Goal: Task Accomplishment & Management: Manage account settings

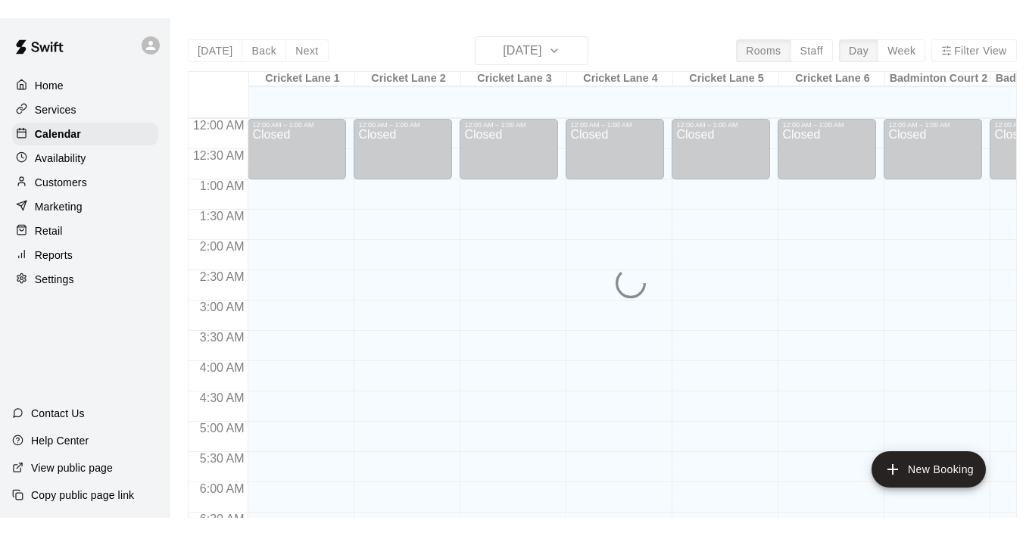
scroll to position [992, 0]
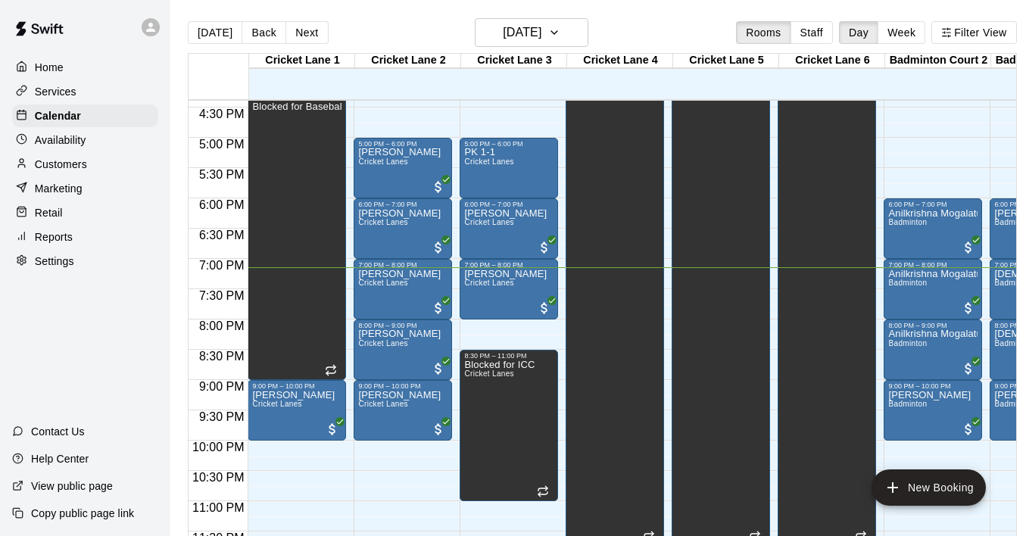
click at [62, 158] on p "Customers" at bounding box center [61, 164] width 52 height 15
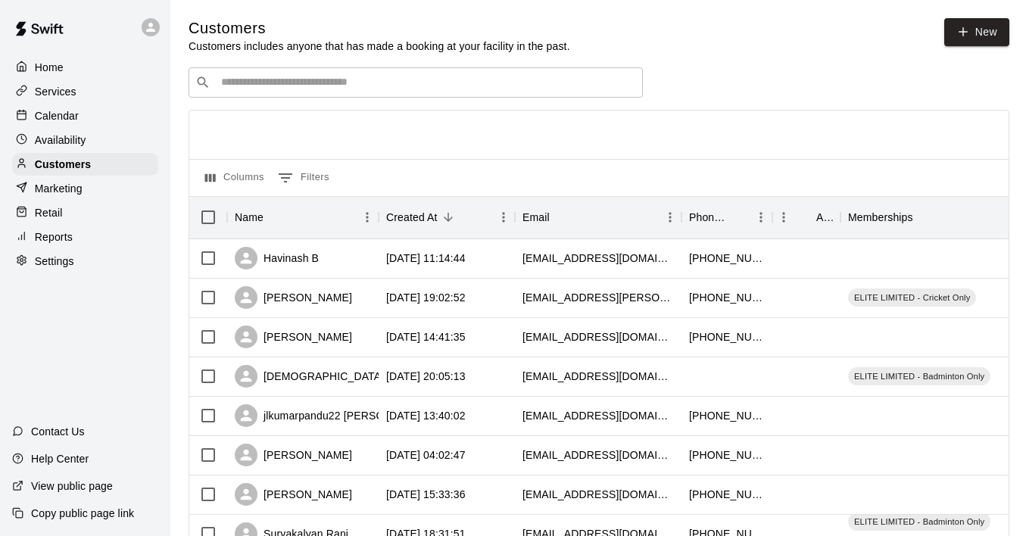
click at [375, 86] on input "Search customers by name or email" at bounding box center [425, 82] width 419 height 15
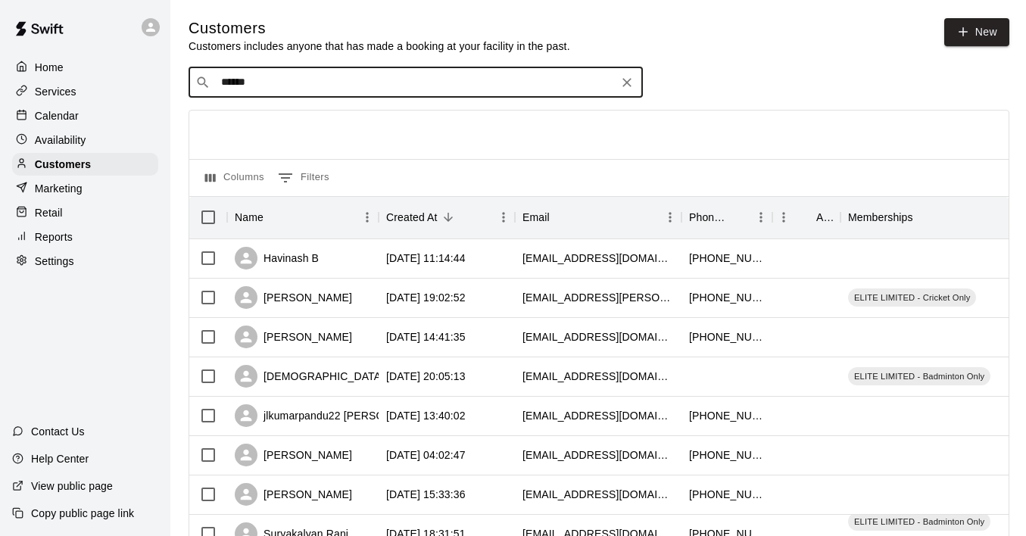
type input "******"
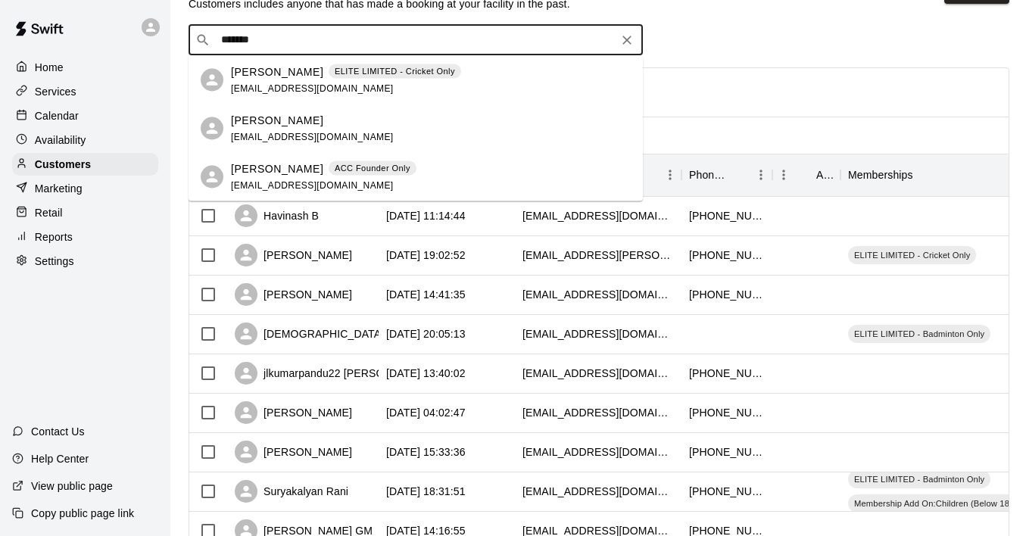
scroll to position [45, 0]
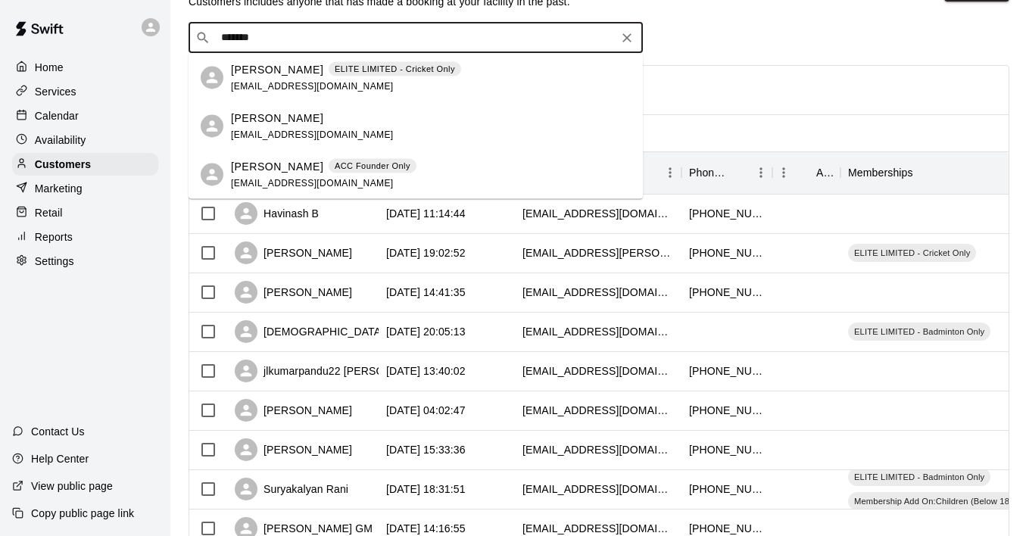
click at [306, 82] on div "[PERSON_NAME] ELITE LIMITED - Cricket Only [EMAIL_ADDRESS][DOMAIN_NAME]" at bounding box center [346, 77] width 230 height 33
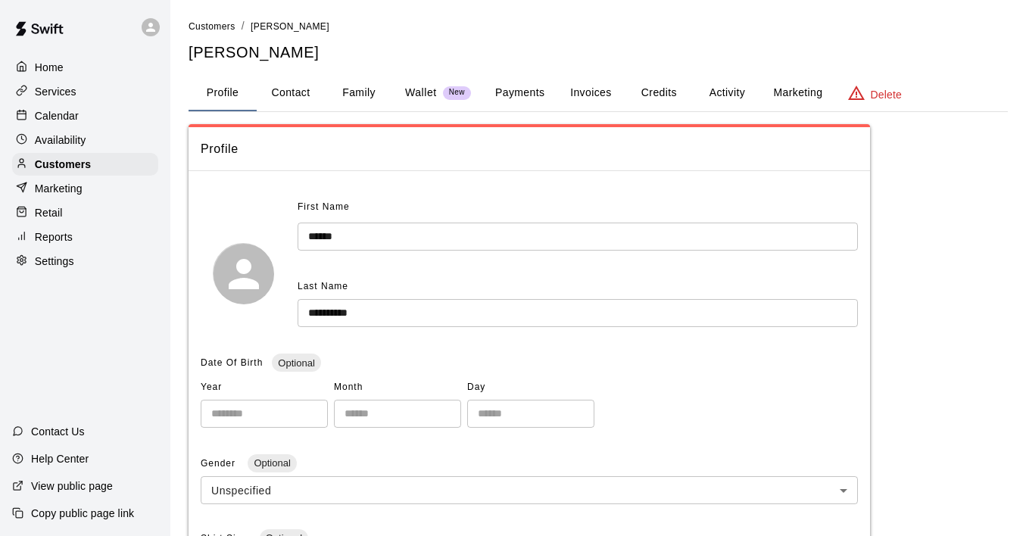
click at [298, 88] on button "Contact" at bounding box center [291, 93] width 68 height 36
select select "**"
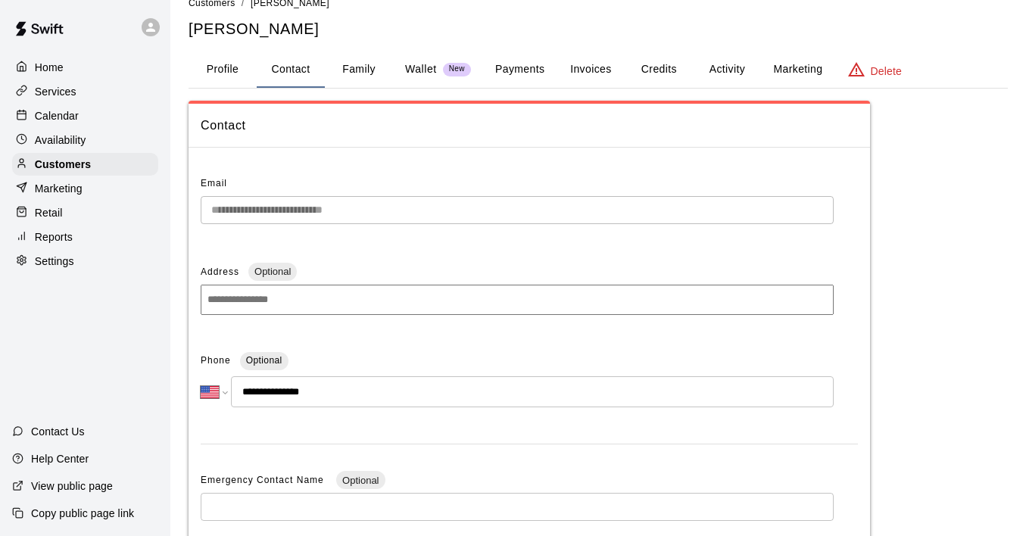
scroll to position [27, 0]
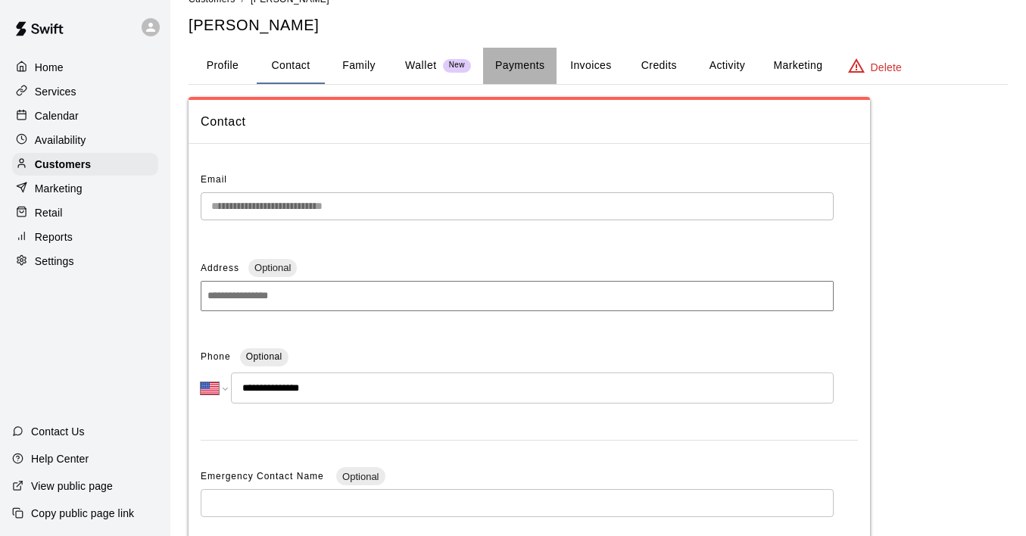
click at [519, 70] on button "Payments" at bounding box center [519, 66] width 73 height 36
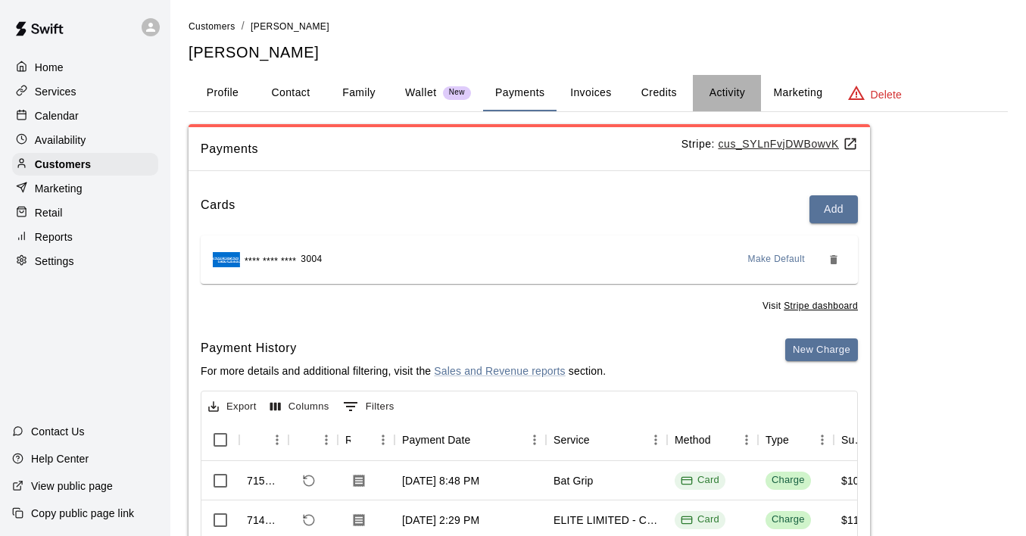
click at [717, 92] on button "Activity" at bounding box center [727, 93] width 68 height 36
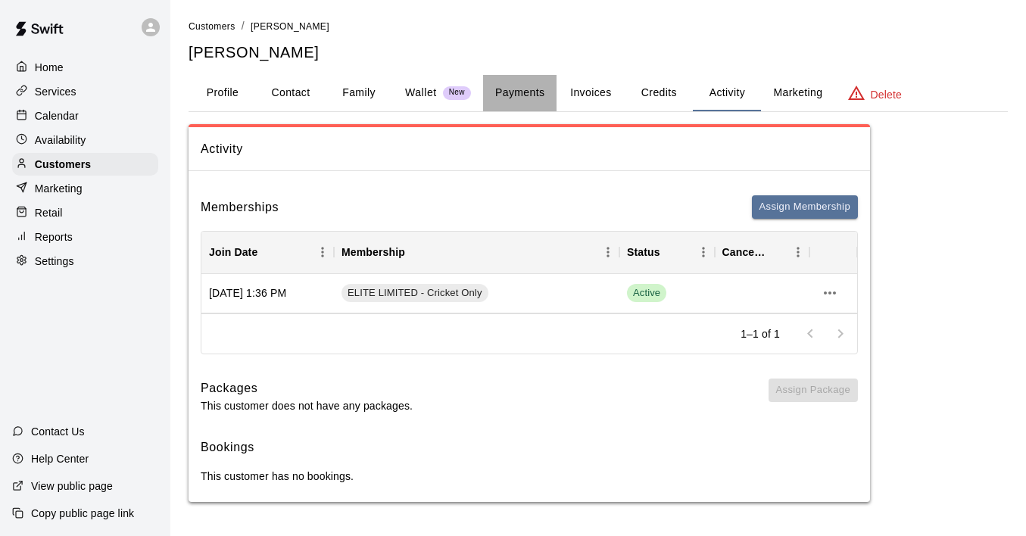
click at [518, 98] on button "Payments" at bounding box center [519, 93] width 73 height 36
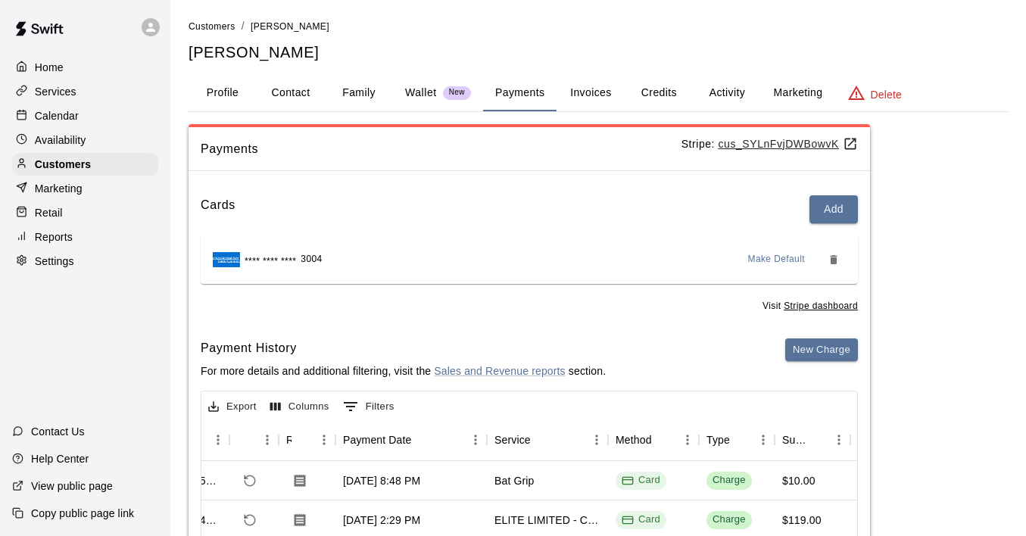
click at [726, 95] on button "Activity" at bounding box center [727, 93] width 68 height 36
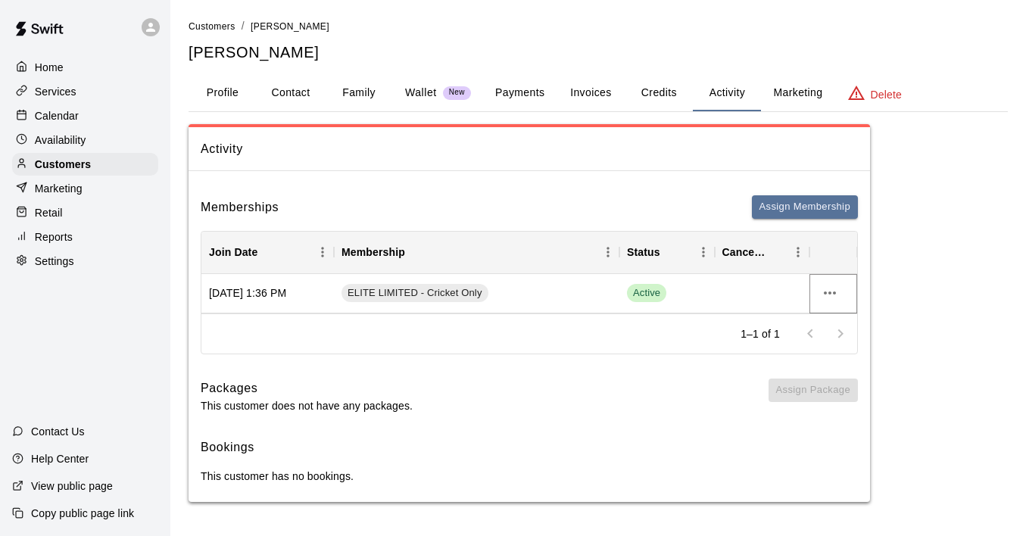
click at [827, 285] on icon "more actions" at bounding box center [829, 293] width 18 height 18
click at [852, 356] on li "Cancel" at bounding box center [860, 349] width 86 height 25
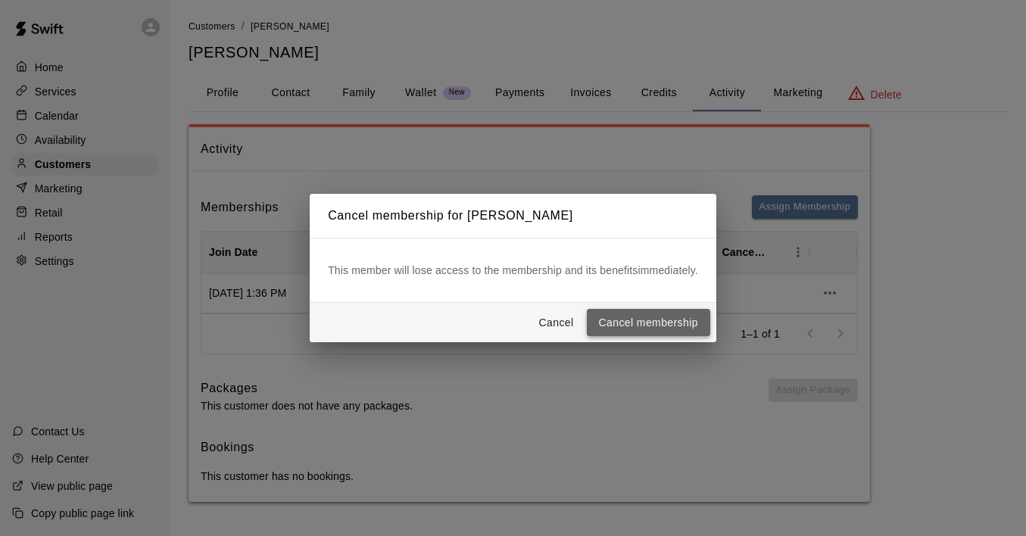
click at [635, 319] on button "Cancel membership" at bounding box center [648, 323] width 123 height 28
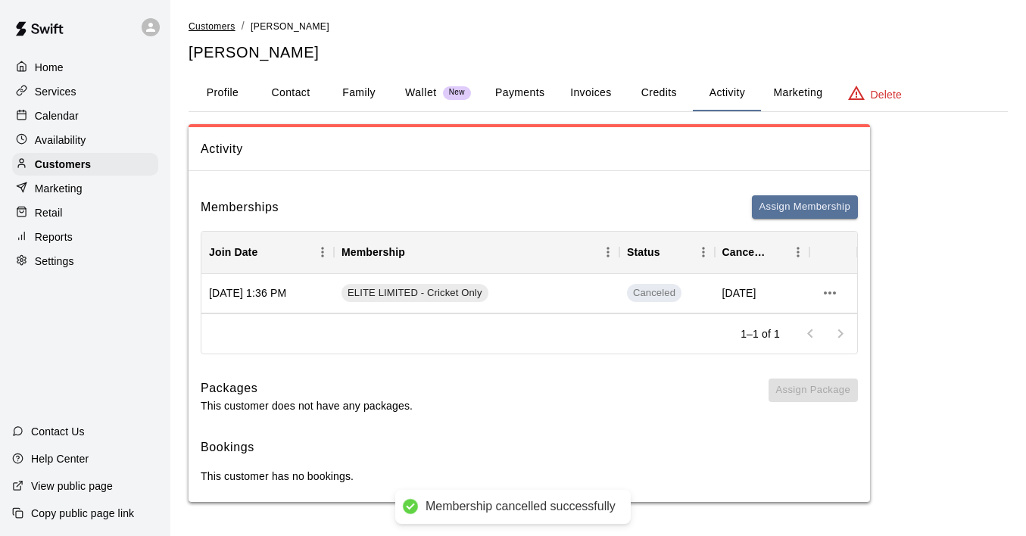
click at [222, 29] on span "Customers" at bounding box center [211, 26] width 47 height 11
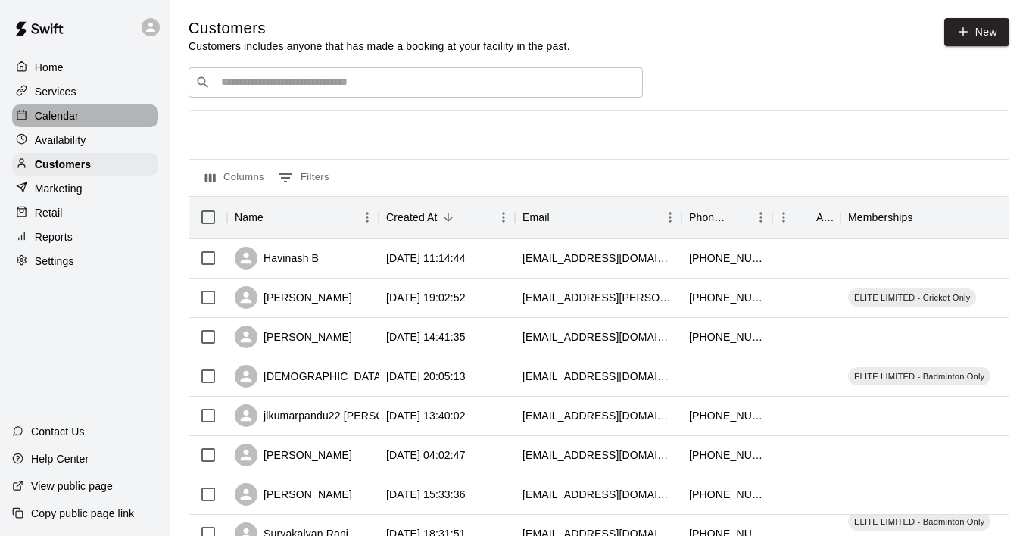
click at [76, 113] on p "Calendar" at bounding box center [57, 115] width 44 height 15
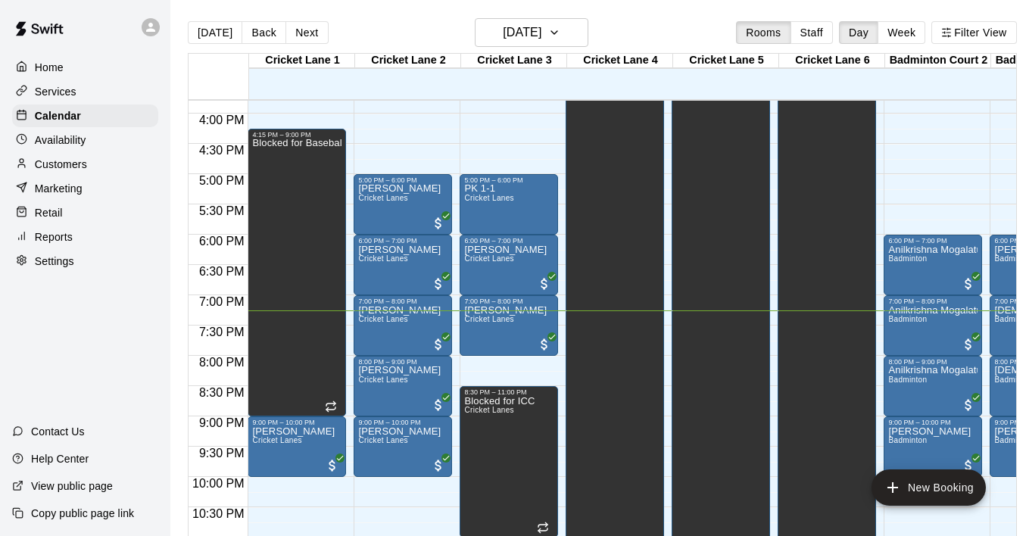
scroll to position [1001, 0]
